Goal: Navigation & Orientation: Find specific page/section

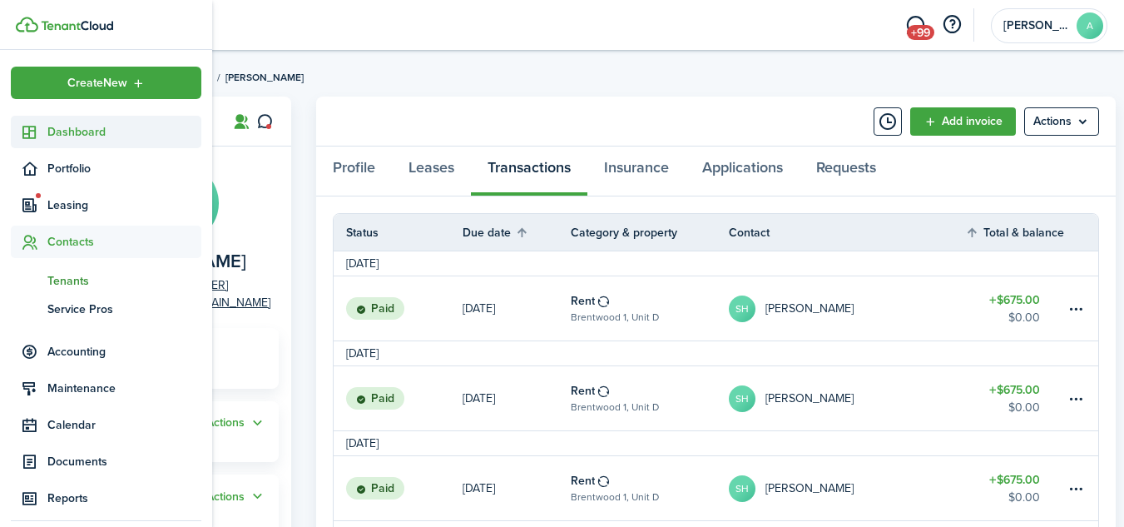
click at [67, 132] on span "Dashboard" at bounding box center [124, 131] width 154 height 17
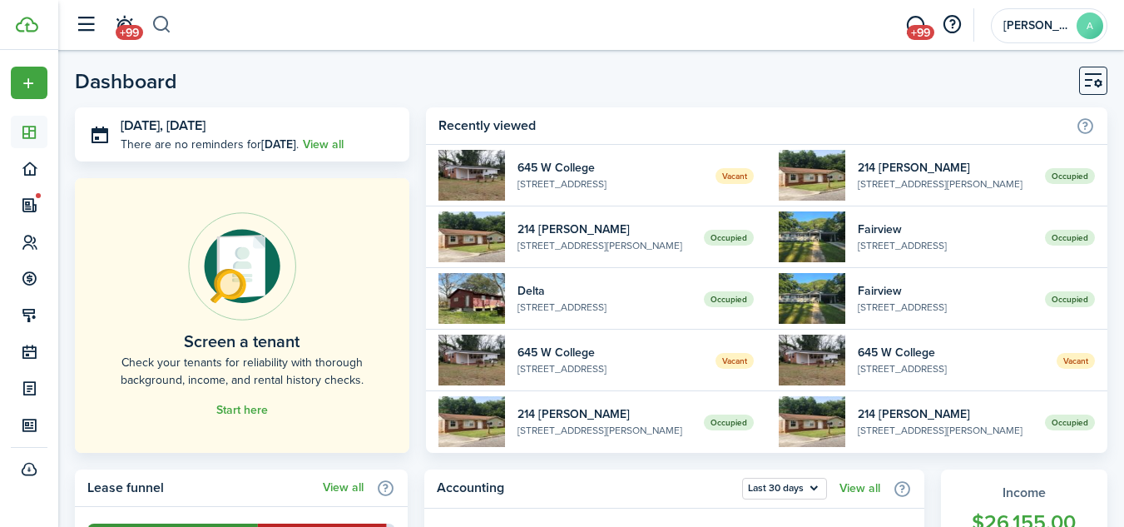
click at [165, 26] on button "button" at bounding box center [161, 25] width 21 height 28
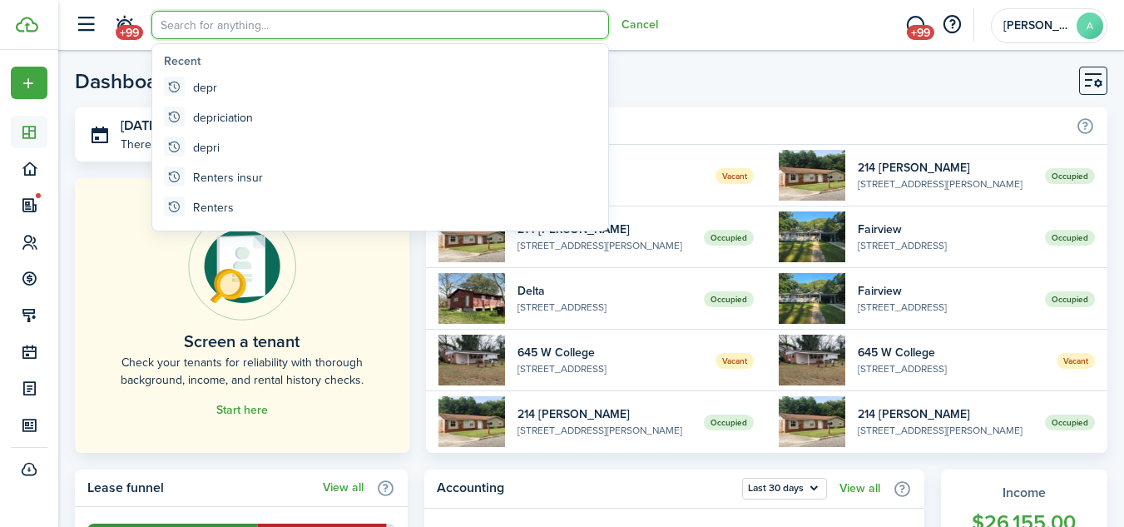
click at [111, 186] on home-placeholder-promo "Screen a tenant Check your tenants for reliability with thorough background, in…" at bounding box center [242, 315] width 334 height 275
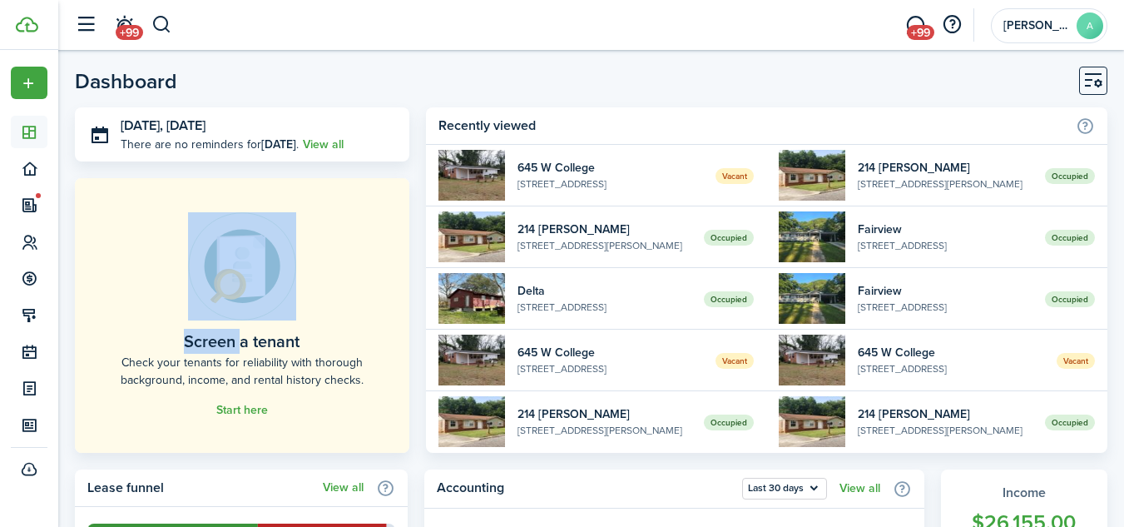
click at [111, 186] on home-placeholder-promo "Screen a tenant Check your tenants for reliability with thorough background, in…" at bounding box center [242, 315] width 334 height 275
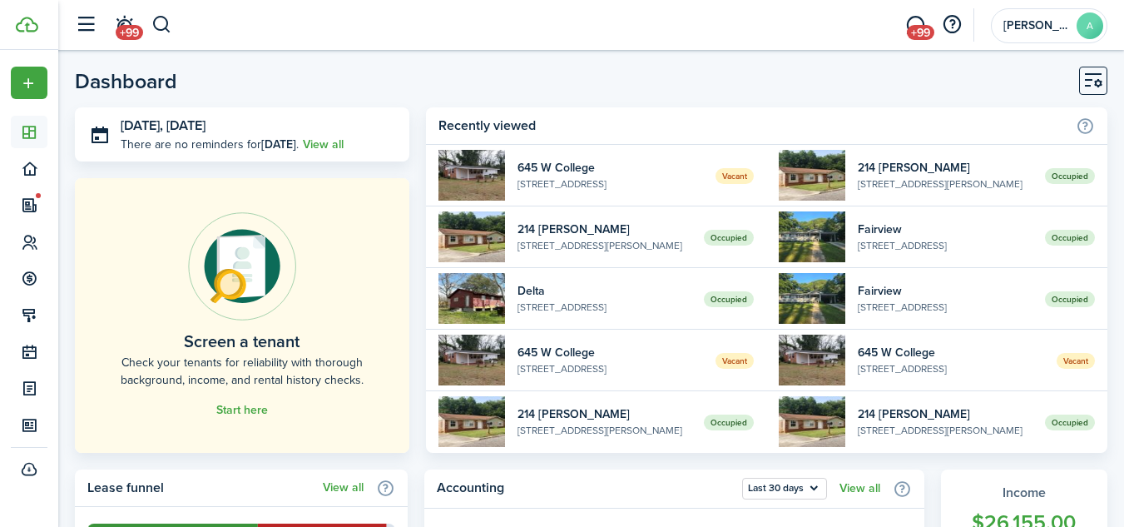
click at [263, 81] on header-page "Dashboard" at bounding box center [591, 87] width 1032 height 41
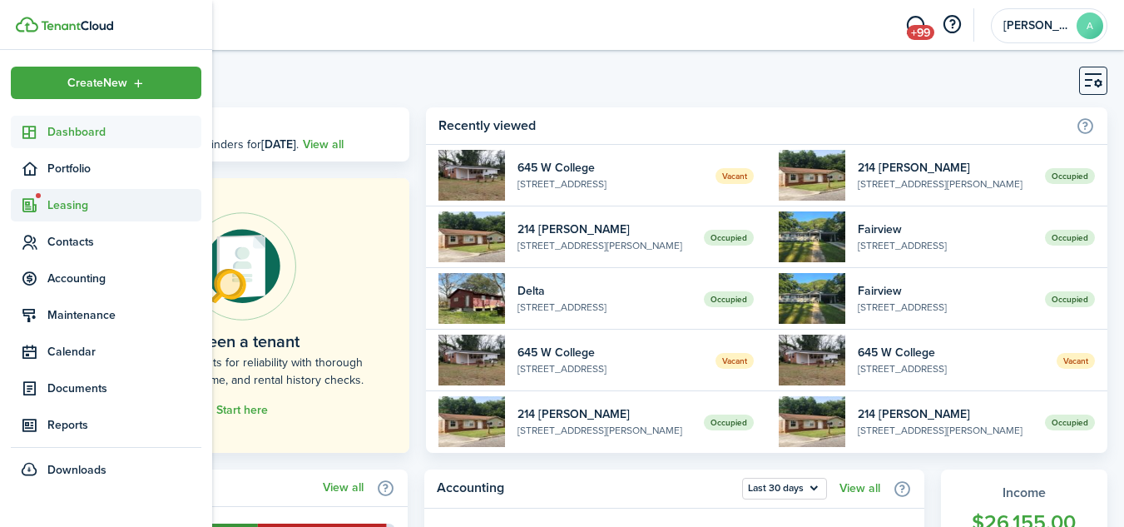
click at [72, 201] on span "Leasing" at bounding box center [124, 204] width 154 height 17
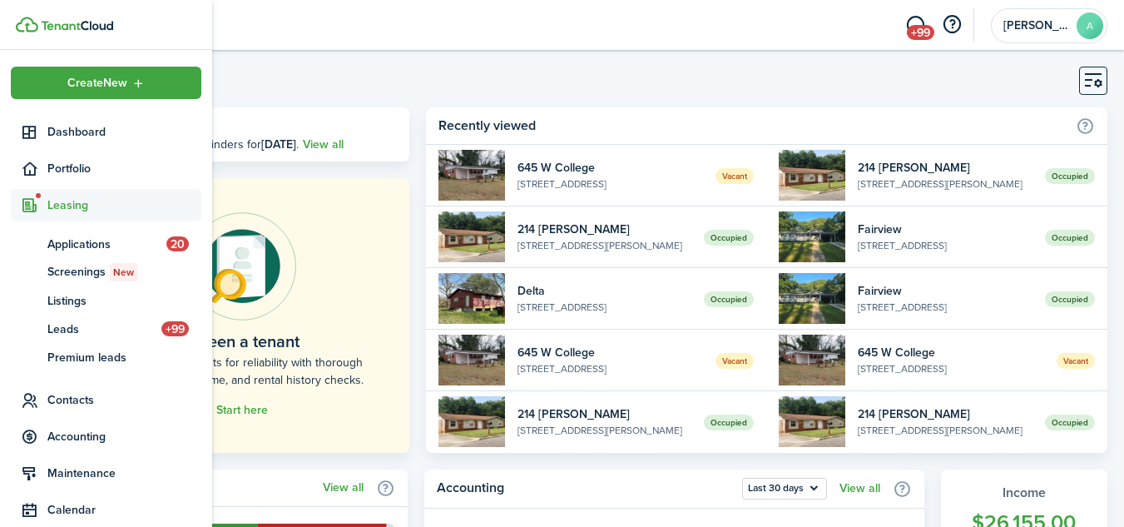
click at [69, 204] on span "Leasing" at bounding box center [124, 204] width 154 height 17
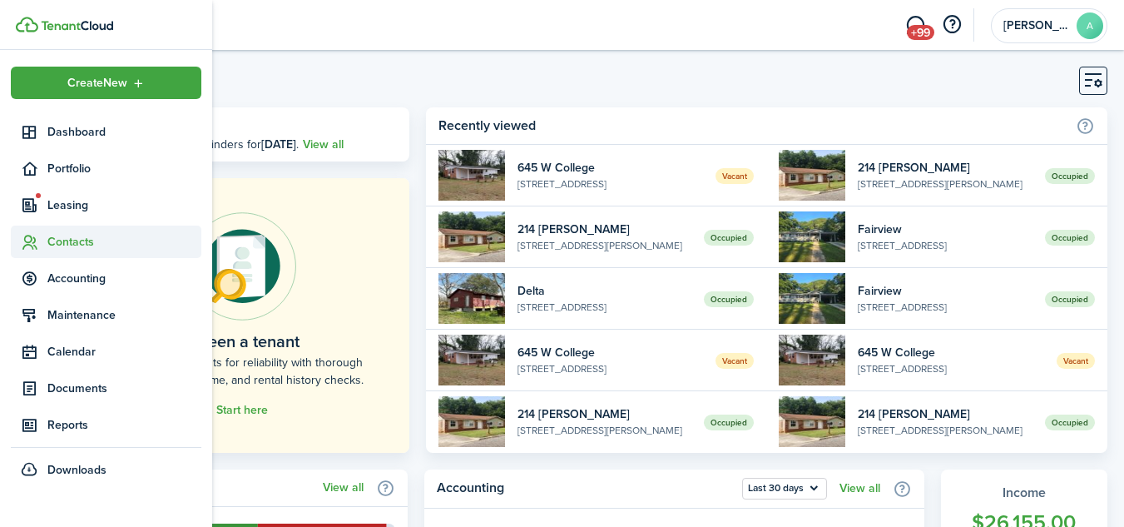
click at [66, 240] on span "Contacts" at bounding box center [124, 241] width 154 height 17
click at [66, 281] on span "Tenants" at bounding box center [124, 280] width 154 height 17
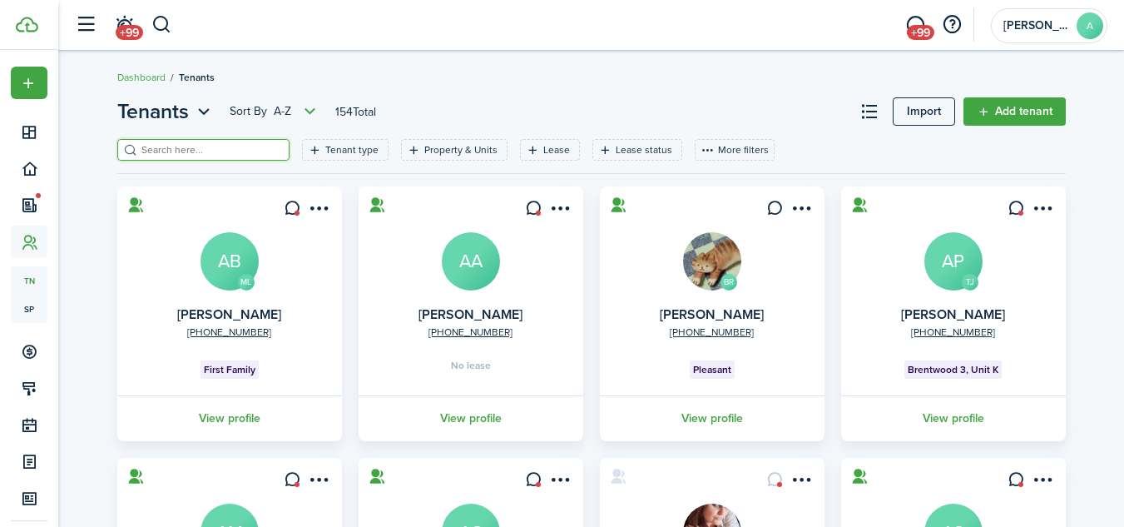
click at [176, 149] on input "search" at bounding box center [210, 150] width 146 height 16
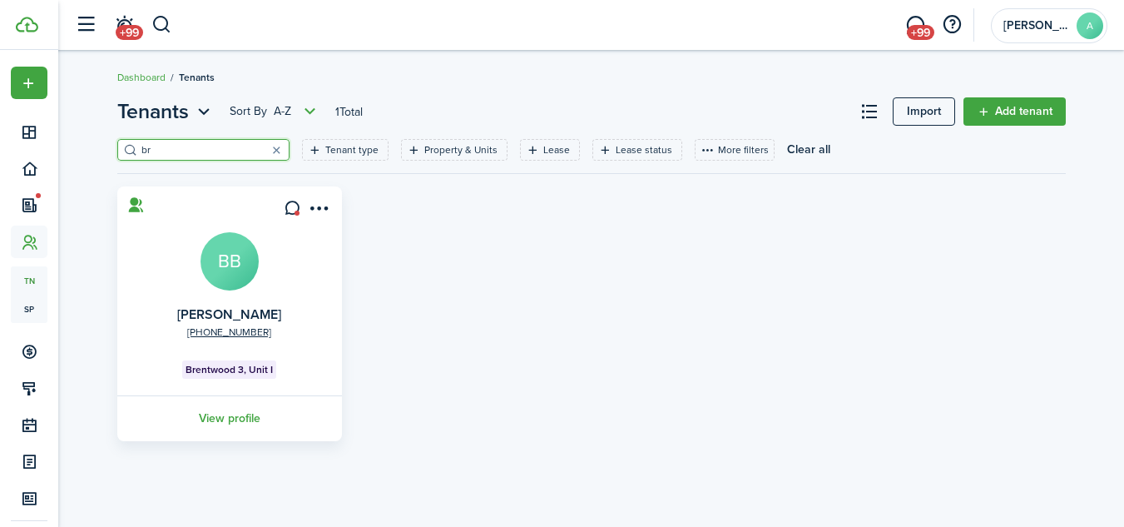
type input "b"
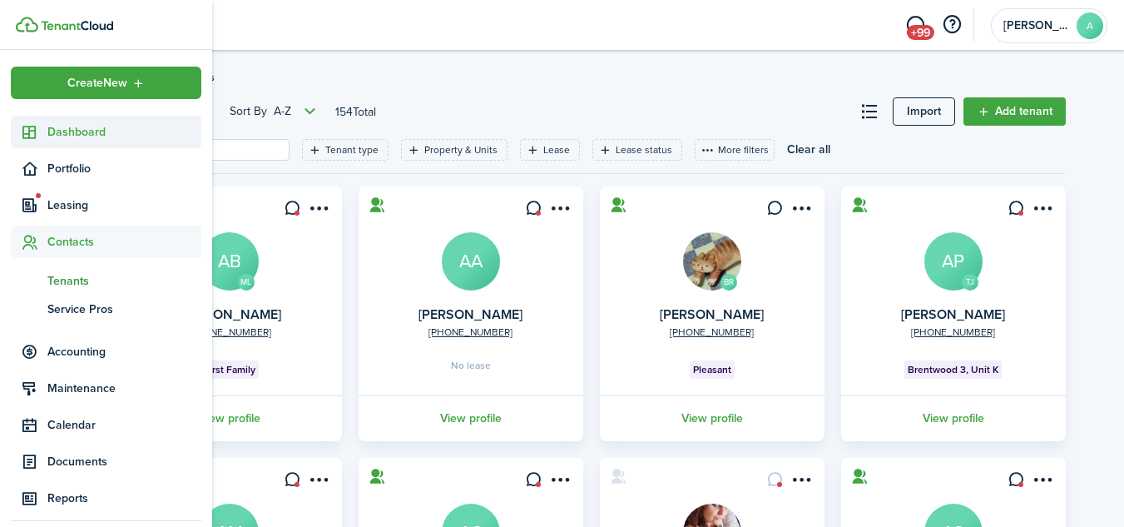
click at [88, 134] on span "Dashboard" at bounding box center [124, 131] width 154 height 17
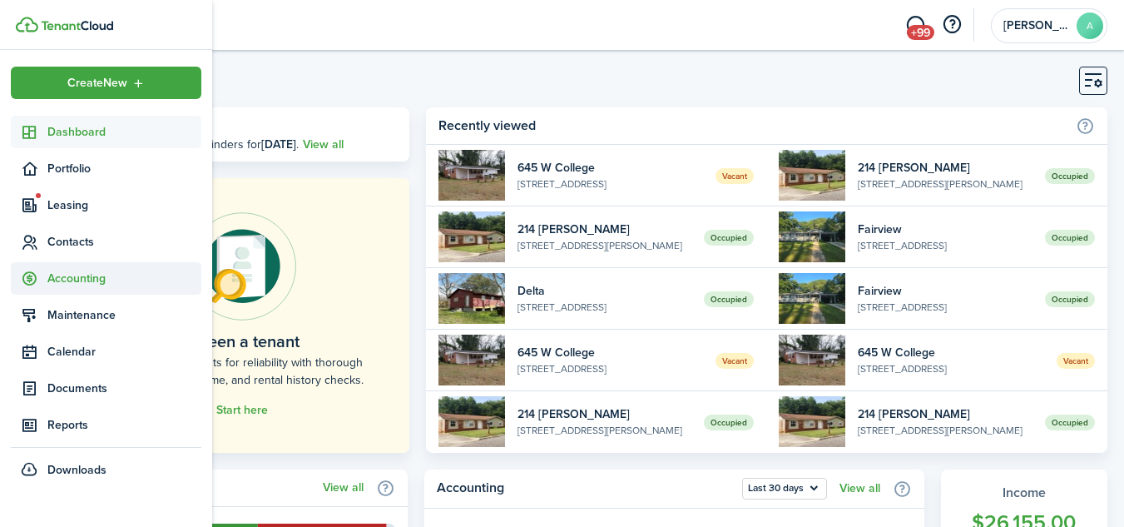
click at [74, 279] on span "Accounting" at bounding box center [124, 278] width 154 height 17
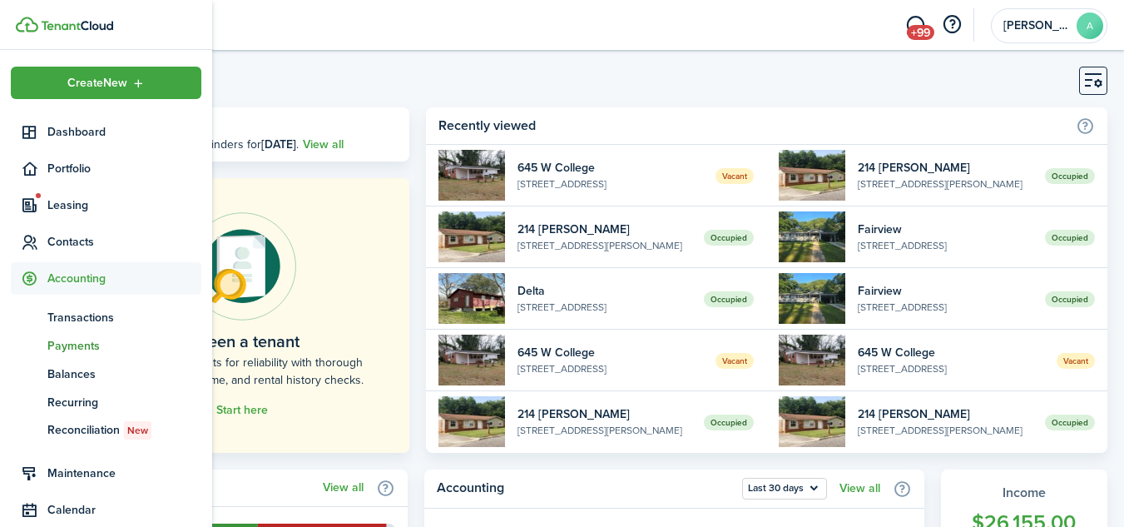
click at [88, 345] on span "Payments" at bounding box center [124, 345] width 154 height 17
